Goal: Check status: Check status

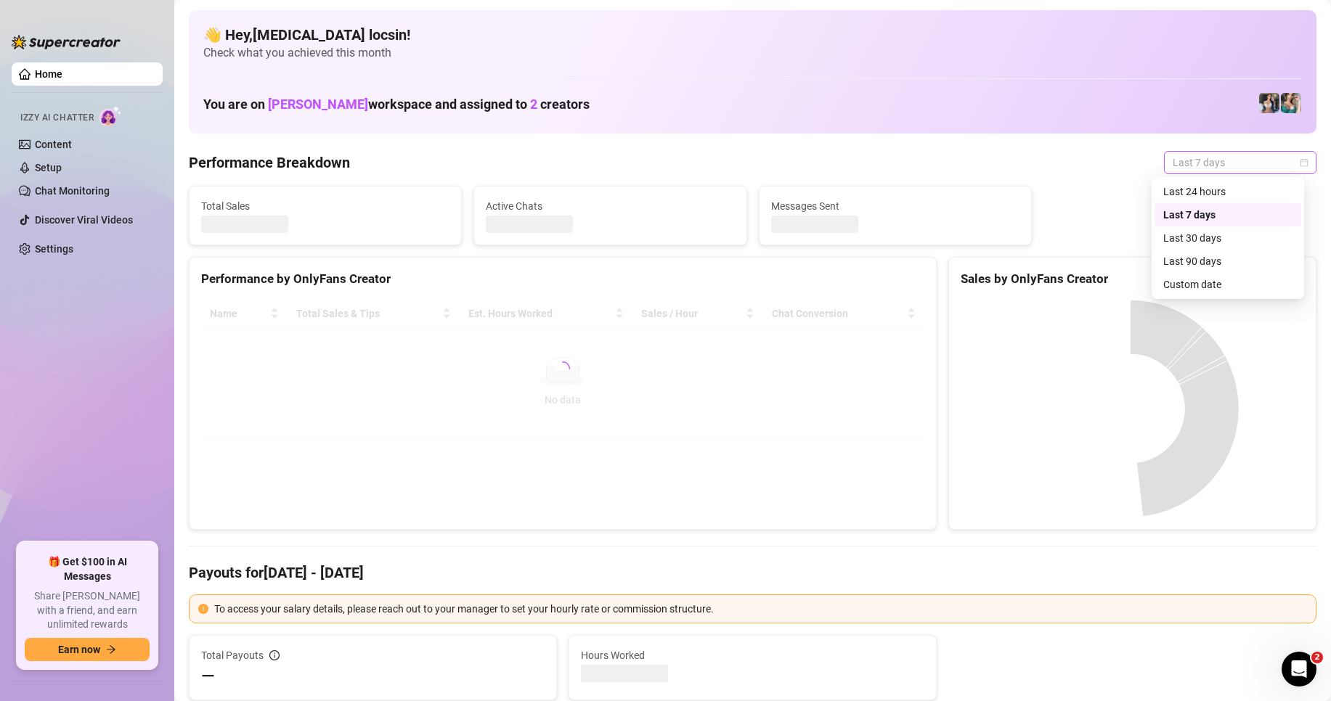
click at [1187, 152] on span "Last 7 days" at bounding box center [1239, 163] width 135 height 22
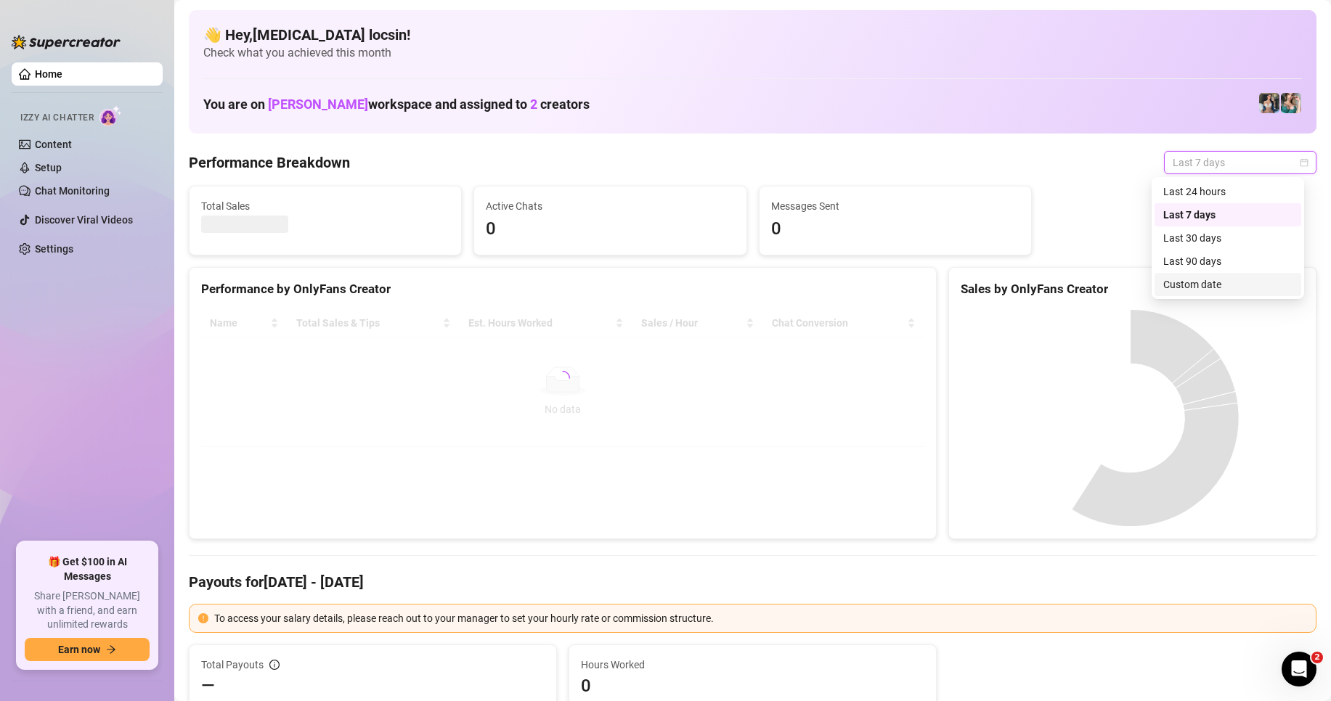
click at [1203, 287] on div "Custom date" at bounding box center [1227, 285] width 129 height 16
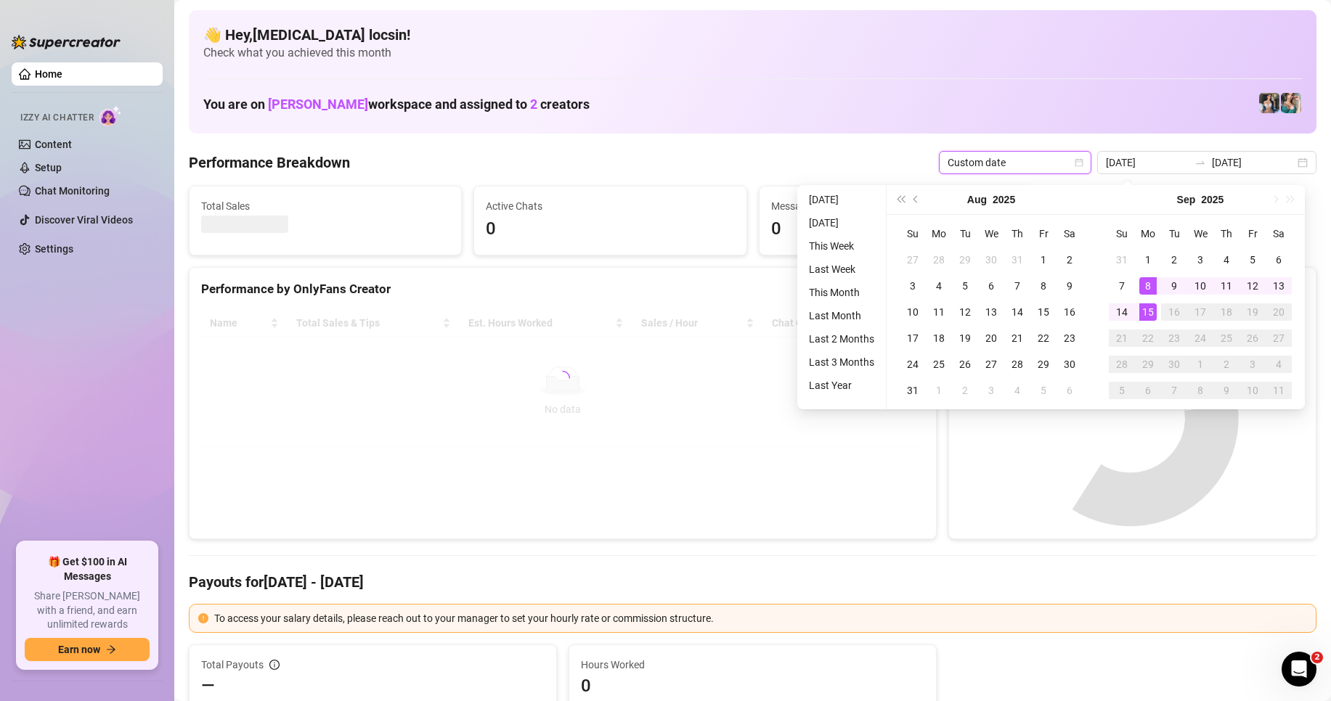
type input "[DATE]"
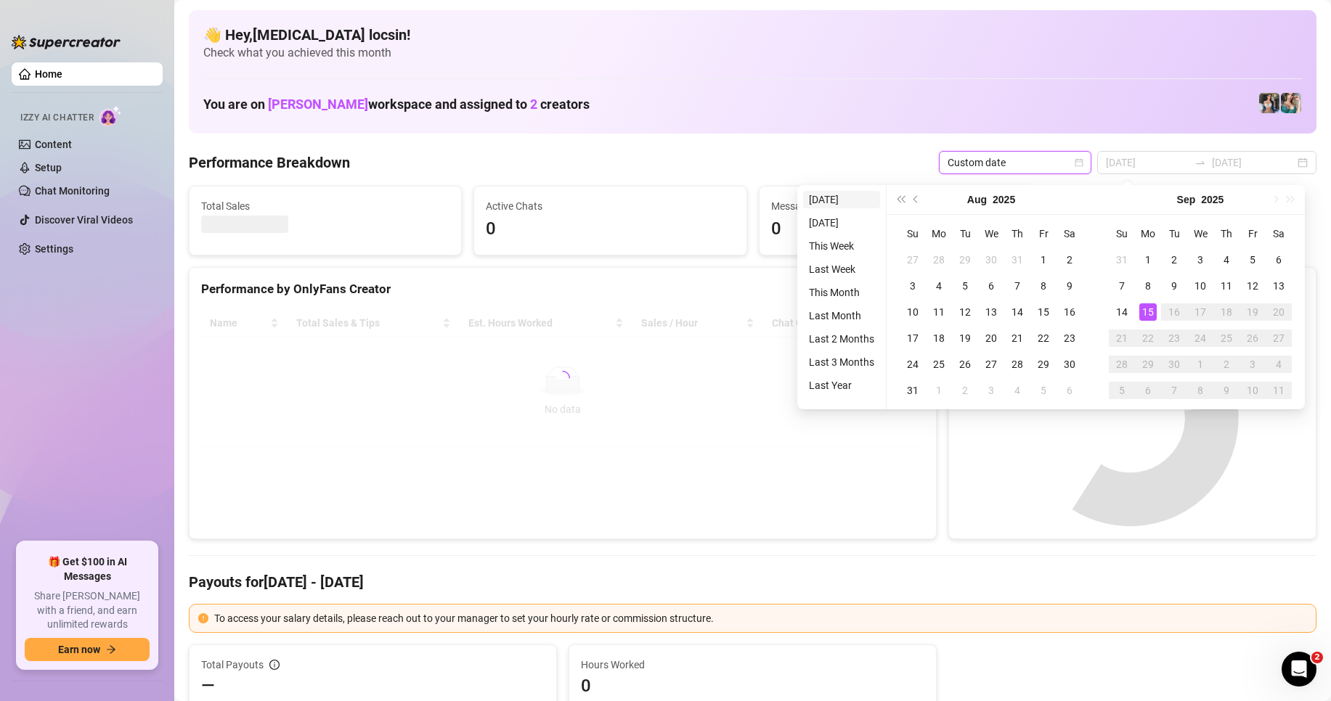
click at [836, 200] on li "[DATE]" at bounding box center [841, 199] width 77 height 17
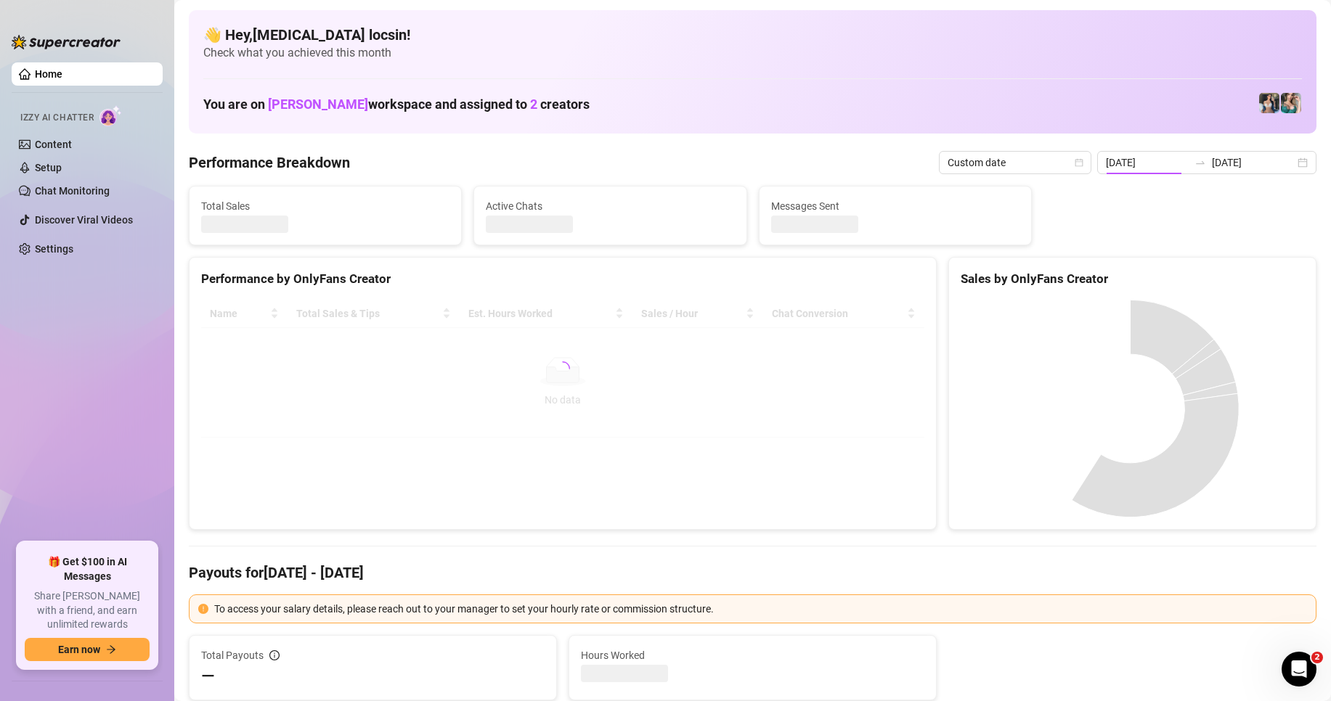
type input "[DATE]"
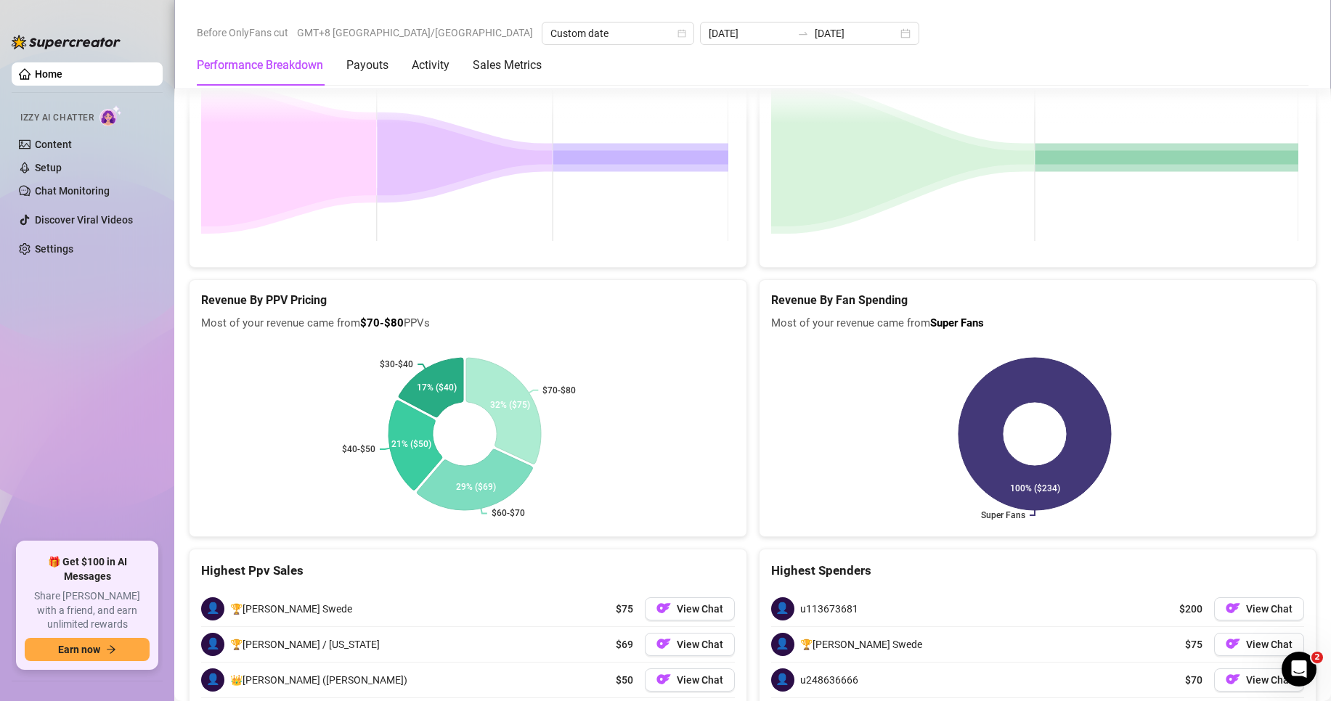
scroll to position [1815, 0]
